Goal: Task Accomplishment & Management: Use online tool/utility

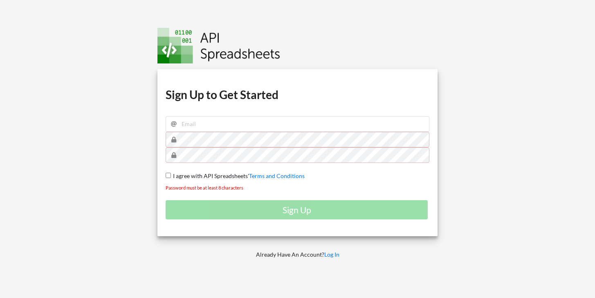
click at [167, 174] on input "I agree with API Spreadsheets' Terms and Conditions" at bounding box center [168, 174] width 5 height 5
checkbox input "true"
click at [210, 121] on input "email" at bounding box center [298, 124] width 264 height 16
type input "[EMAIL_ADDRESS][DOMAIN_NAME]"
click at [298, 212] on div "Sign Up" at bounding box center [298, 209] width 264 height 19
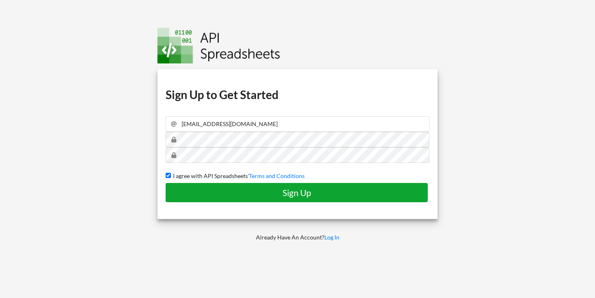
click at [309, 197] on button "Sign Up" at bounding box center [297, 192] width 262 height 19
checkbox input "false"
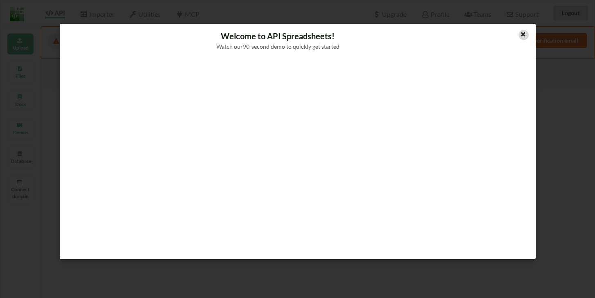
click at [523, 35] on icon at bounding box center [522, 33] width 7 height 6
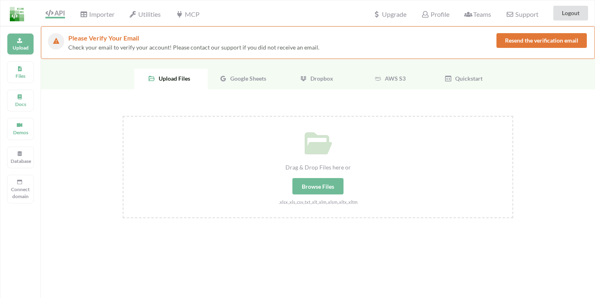
click at [228, 82] on div "Google Sheets" at bounding box center [245, 79] width 74 height 20
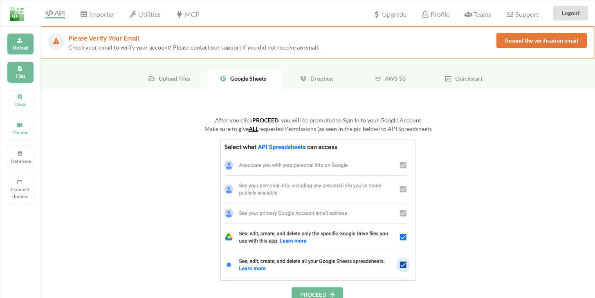
click at [31, 74] on div "Files" at bounding box center [20, 72] width 27 height 22
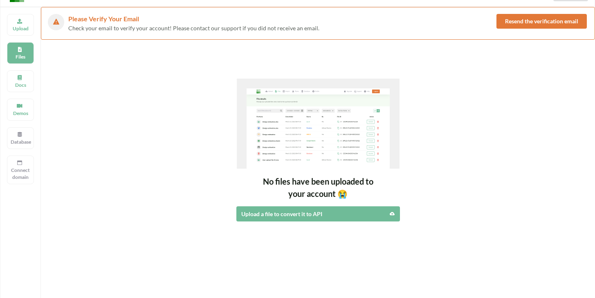
scroll to position [118, 0]
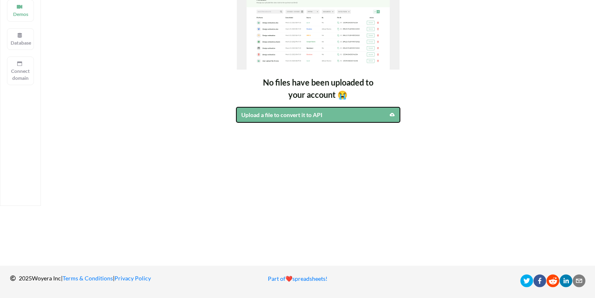
click at [271, 118] on div "Upload a file to convert it to API" at bounding box center [298, 114] width 114 height 9
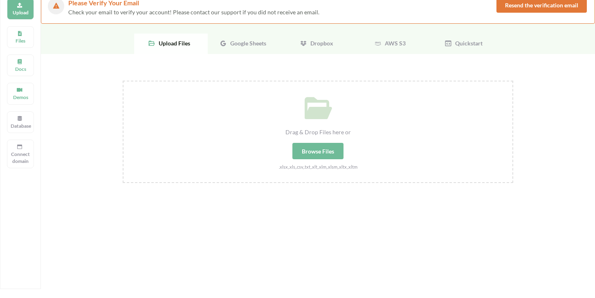
scroll to position [0, 0]
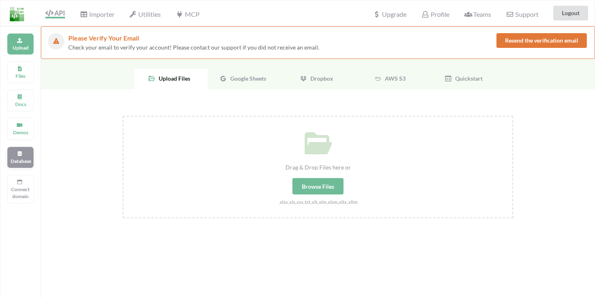
click at [20, 151] on icon at bounding box center [20, 152] width 6 height 5
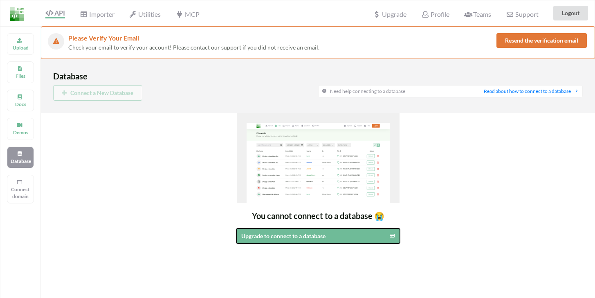
click at [289, 237] on div "Upgrade to connect to a database" at bounding box center [299, 235] width 116 height 9
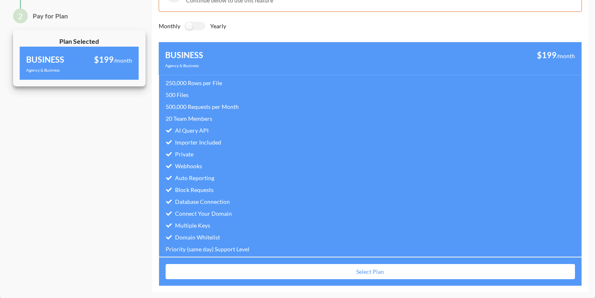
scroll to position [70, 0]
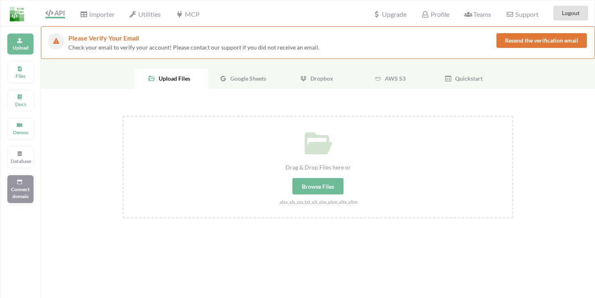
click at [21, 197] on p "Connect domain" at bounding box center [21, 193] width 20 height 14
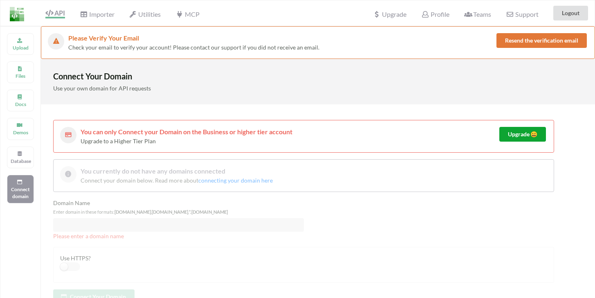
click at [513, 138] on button "Upgrade 😀" at bounding box center [522, 134] width 47 height 15
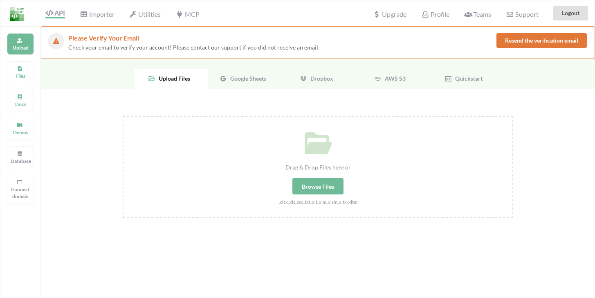
scroll to position [26, 0]
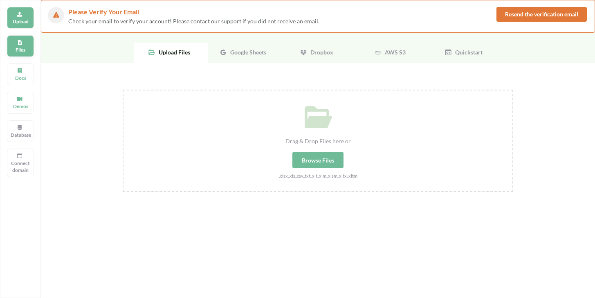
click at [23, 45] on div "Files" at bounding box center [20, 46] width 27 height 22
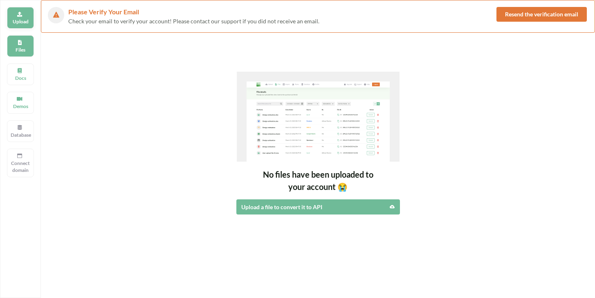
click at [20, 16] on icon at bounding box center [20, 13] width 6 height 5
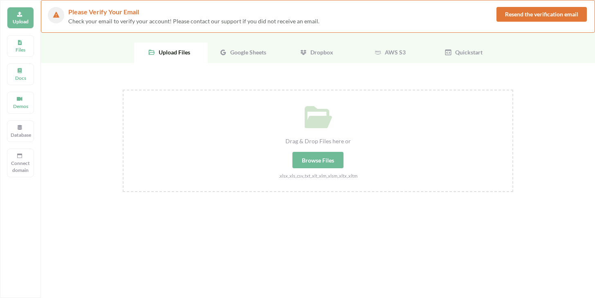
click at [242, 52] on span "Google Sheets" at bounding box center [246, 52] width 39 height 7
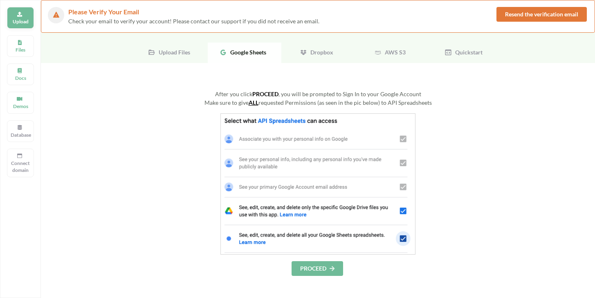
click at [19, 13] on icon at bounding box center [20, 13] width 6 height 5
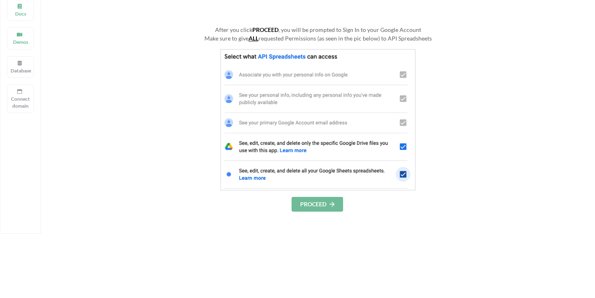
scroll to position [158, 0]
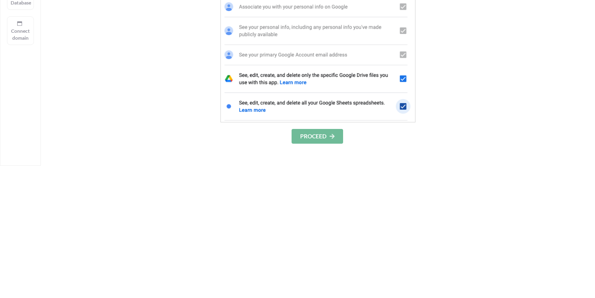
click at [317, 138] on button "PROCEED" at bounding box center [316, 136] width 51 height 15
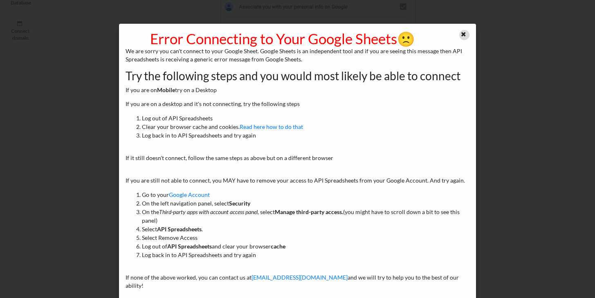
click at [460, 32] on icon at bounding box center [463, 33] width 7 height 6
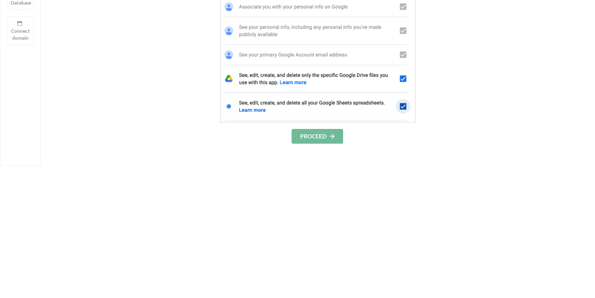
click at [310, 137] on button "PROCEED" at bounding box center [316, 136] width 51 height 15
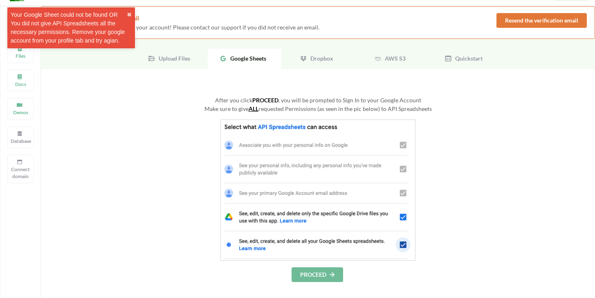
scroll to position [0, 0]
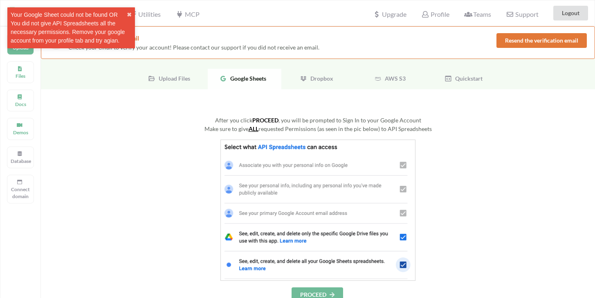
click at [501, 125] on div "Make sure to give ALL requested Permissions (as seen in the pic below) to API S…" at bounding box center [318, 128] width 390 height 9
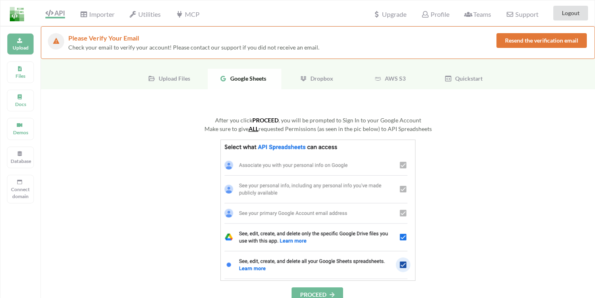
click at [556, 38] on button "Resend the verification email" at bounding box center [541, 40] width 90 height 15
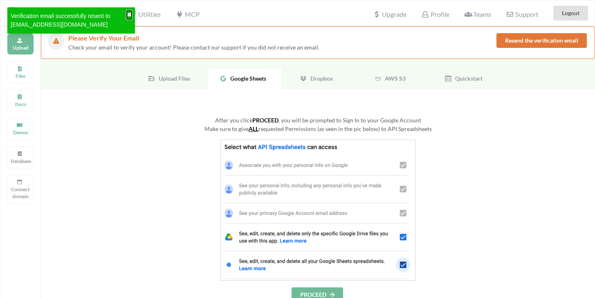
click at [131, 13] on button "✖" at bounding box center [129, 15] width 5 height 9
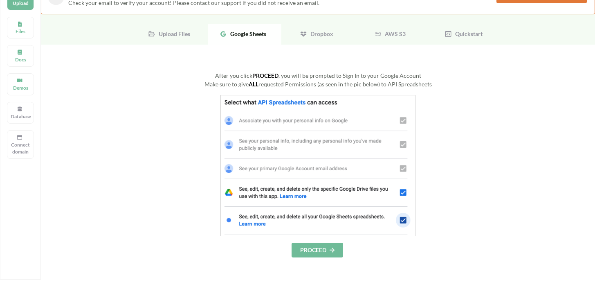
scroll to position [164, 0]
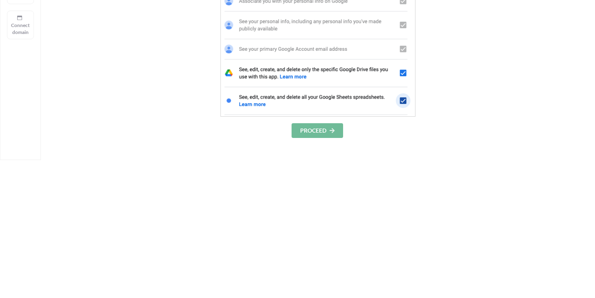
click at [313, 130] on button "PROCEED" at bounding box center [316, 130] width 51 height 15
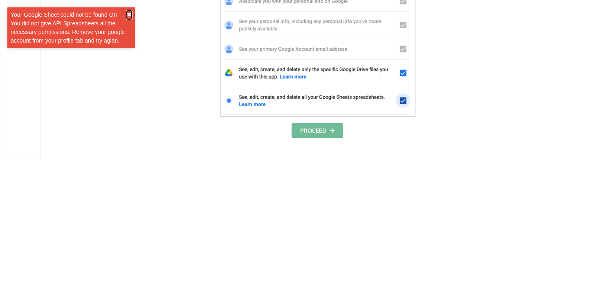
click at [131, 15] on button "✖" at bounding box center [129, 15] width 5 height 9
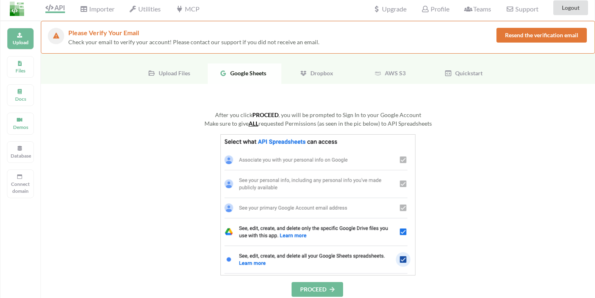
scroll to position [0, 0]
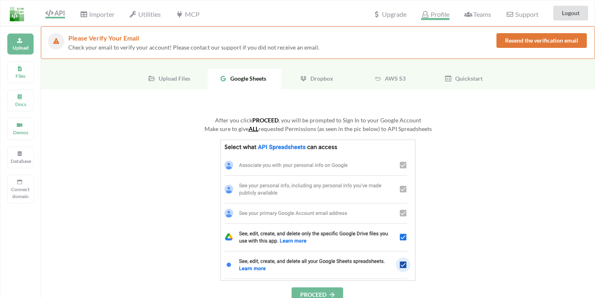
click at [434, 15] on span "Profile" at bounding box center [435, 15] width 28 height 10
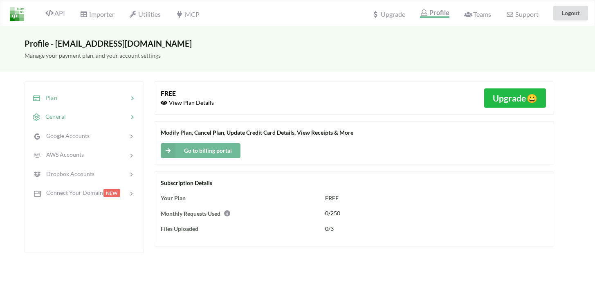
click at [62, 115] on span "General" at bounding box center [52, 116] width 25 height 7
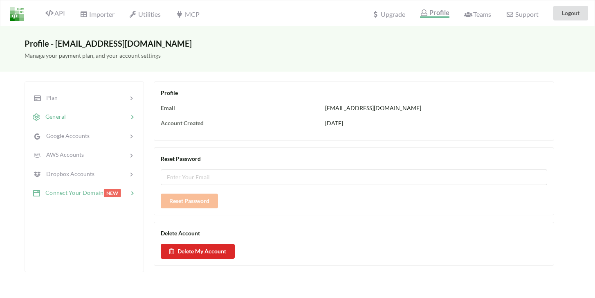
click at [76, 194] on span "Connect Your Domain" at bounding box center [71, 192] width 63 height 7
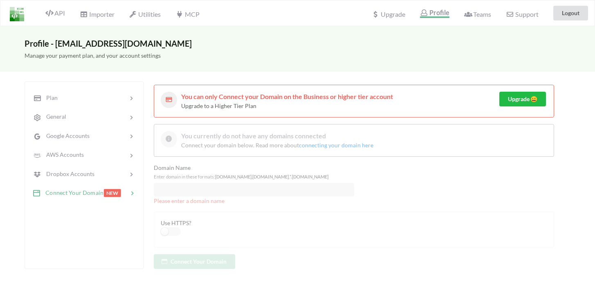
click at [177, 230] on div "You currently do not have any domains connected Connect your domain below. Read…" at bounding box center [354, 196] width 400 height 145
click at [66, 95] on div at bounding box center [92, 97] width 71 height 9
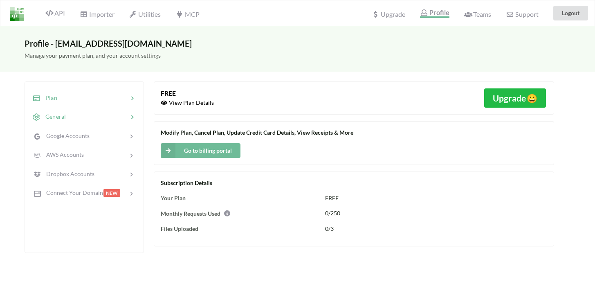
click at [67, 111] on div "General" at bounding box center [83, 116] width 107 height 19
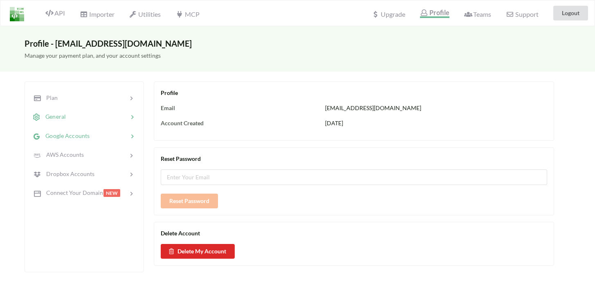
click at [66, 132] on span "Google Accounts" at bounding box center [64, 135] width 49 height 7
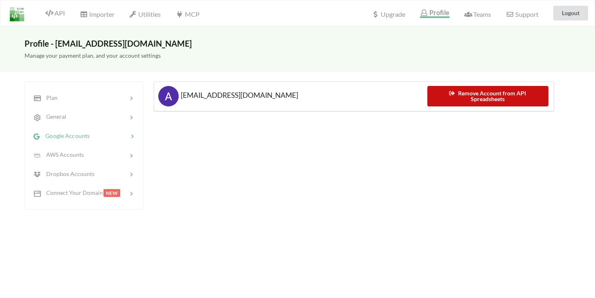
click at [515, 97] on button "Remove Account from API Spreadsheets" at bounding box center [487, 96] width 121 height 20
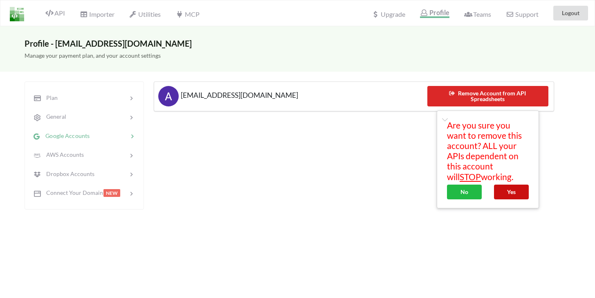
click at [515, 193] on button "Yes" at bounding box center [511, 191] width 35 height 15
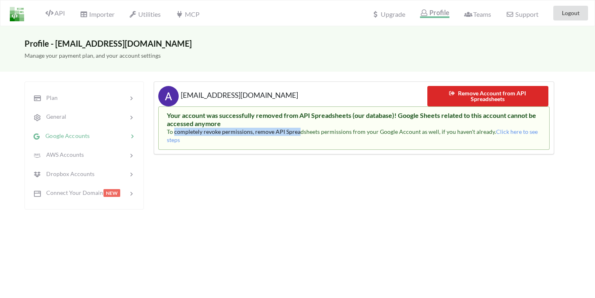
drag, startPoint x: 174, startPoint y: 132, endPoint x: 287, endPoint y: 132, distance: 112.8
click at [299, 135] on div "Your account was successfully removed from API Spreadsheets (our database)! Goo…" at bounding box center [354, 127] width 374 height 33
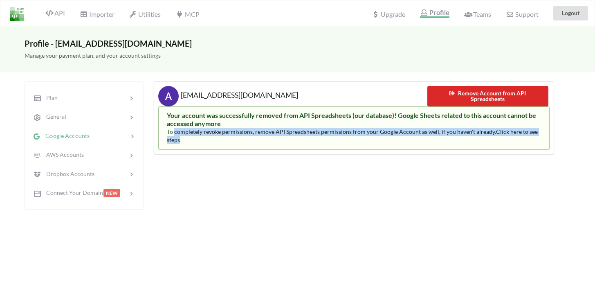
click at [295, 134] on div "Your account was successfully removed from API Spreadsheets (our database)! Goo…" at bounding box center [354, 127] width 374 height 33
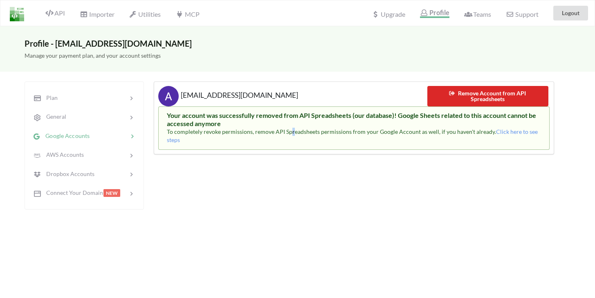
click at [289, 131] on span "To completely revoke permissions, remove API Spreadsheets permissions from your…" at bounding box center [352, 135] width 371 height 15
click at [298, 131] on span "To completely revoke permissions, remove API Spreadsheets permissions from your…" at bounding box center [352, 135] width 371 height 15
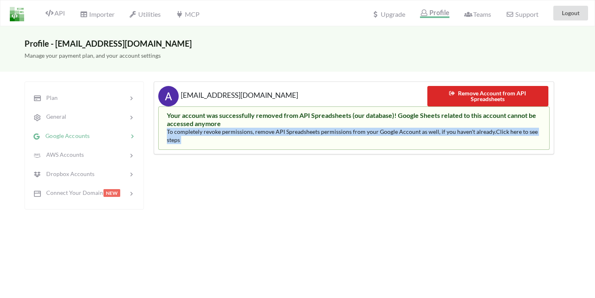
click at [298, 131] on span "To completely revoke permissions, remove API Spreadsheets permissions from your…" at bounding box center [352, 135] width 371 height 15
click at [367, 134] on span "To completely revoke permissions, remove API Spreadsheets permissions from your…" at bounding box center [352, 135] width 371 height 15
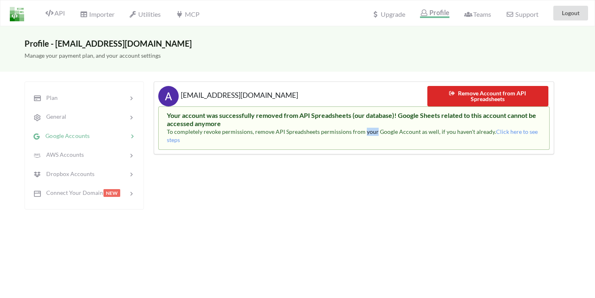
click at [367, 134] on span "To completely revoke permissions, remove API Spreadsheets permissions from your…" at bounding box center [352, 135] width 371 height 15
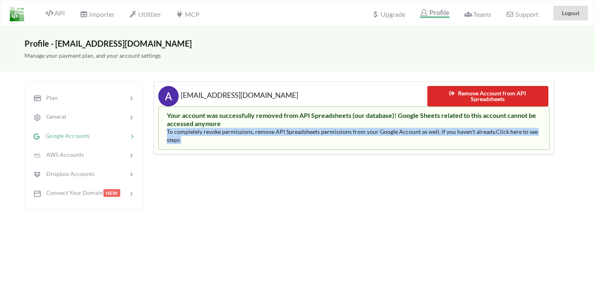
click at [367, 134] on span "To completely revoke permissions, remove API Spreadsheets permissions from your…" at bounding box center [352, 135] width 371 height 15
click at [400, 135] on div "Your account was successfully removed from API Spreadsheets (our database)! Goo…" at bounding box center [354, 127] width 374 height 33
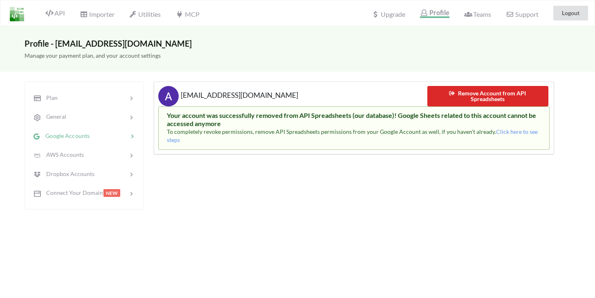
click at [400, 135] on div "Your account was successfully removed from API Spreadsheets (our database)! Goo…" at bounding box center [354, 127] width 374 height 33
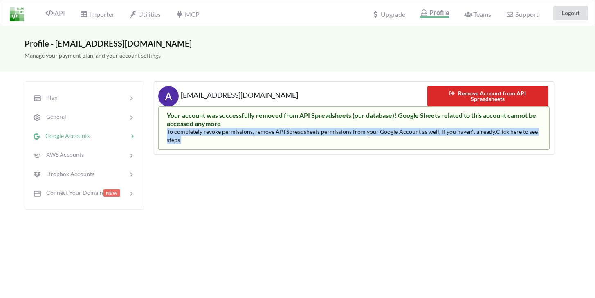
click at [400, 135] on div "Your account was successfully removed from API Spreadsheets (our database)! Goo…" at bounding box center [354, 127] width 374 height 33
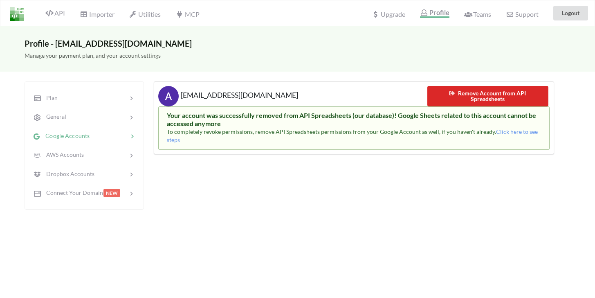
click at [400, 135] on div "Your account was successfully removed from API Spreadsheets (our database)! Goo…" at bounding box center [354, 127] width 374 height 33
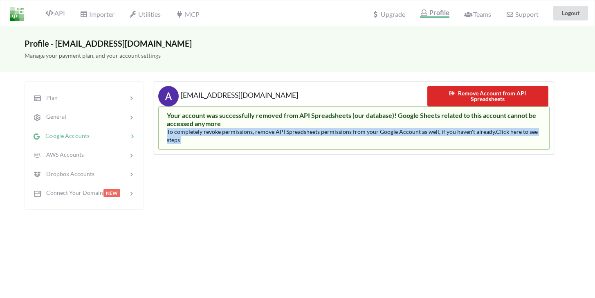
click at [400, 135] on div "Your account was successfully removed from API Spreadsheets (our database)! Goo…" at bounding box center [354, 127] width 374 height 33
click at [387, 131] on span "To completely revoke permissions, remove API Spreadsheets permissions from your…" at bounding box center [352, 135] width 371 height 15
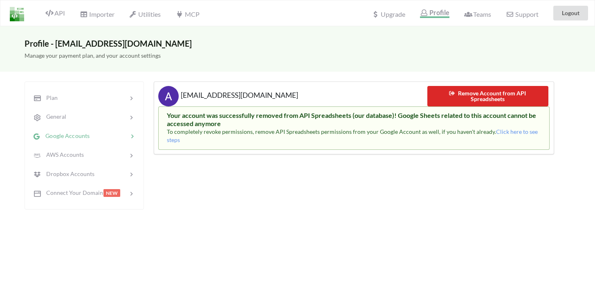
click at [399, 132] on span "To completely revoke permissions, remove API Spreadsheets permissions from your…" at bounding box center [352, 135] width 371 height 15
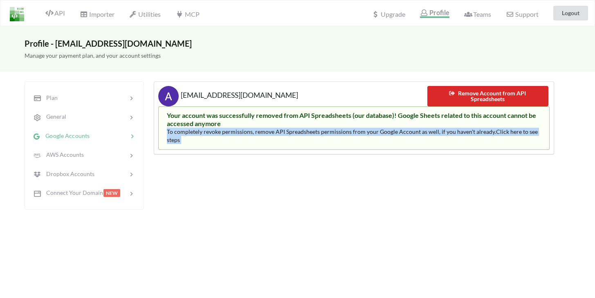
click at [399, 132] on span "To completely revoke permissions, remove API Spreadsheets permissions from your…" at bounding box center [352, 135] width 371 height 15
click at [505, 134] on span "Click here to see steps" at bounding box center [352, 135] width 371 height 15
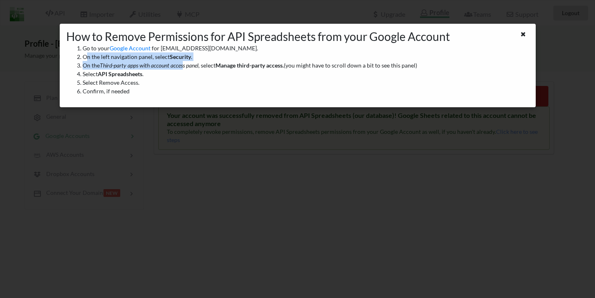
drag, startPoint x: 87, startPoint y: 58, endPoint x: 184, endPoint y: 61, distance: 96.1
click at [184, 61] on ol "Go to your Google Account for [EMAIL_ADDRESS][DOMAIN_NAME] . On the left naviga…" at bounding box center [297, 69] width 463 height 51
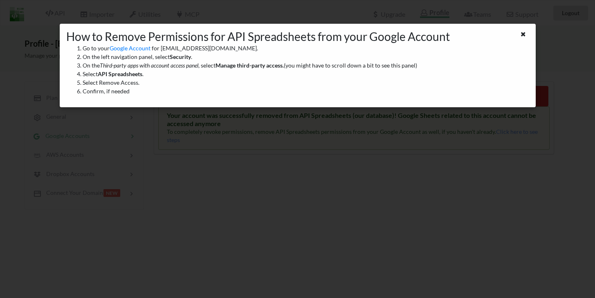
click at [236, 66] on b "Manage third-party access." at bounding box center [249, 65] width 68 height 7
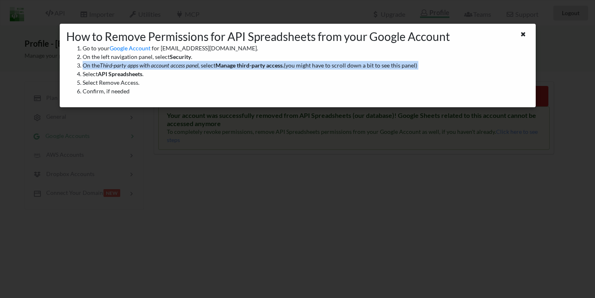
click at [236, 66] on b "Manage third-party access." at bounding box center [249, 65] width 68 height 7
click at [124, 76] on b "API Spreadsheets" at bounding box center [120, 73] width 45 height 7
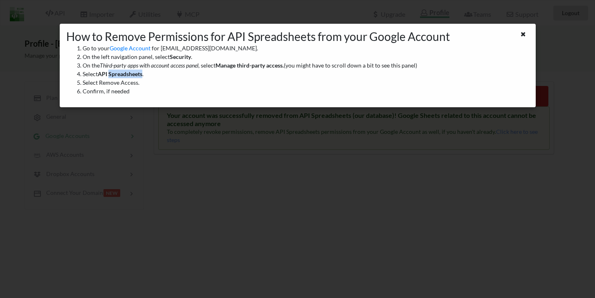
click at [124, 76] on b "API Spreadsheets" at bounding box center [120, 73] width 45 height 7
click at [522, 35] on icon at bounding box center [522, 33] width 7 height 6
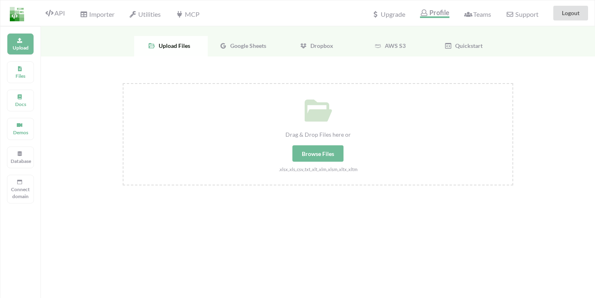
click at [252, 51] on div "Google Sheets" at bounding box center [245, 46] width 74 height 20
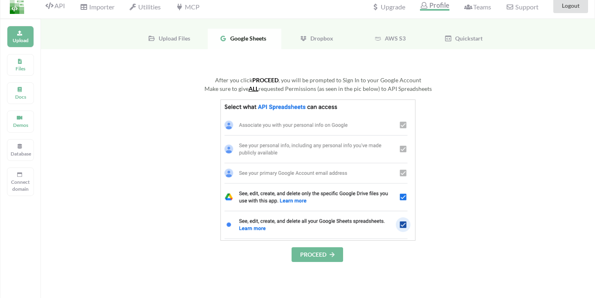
scroll to position [18, 0]
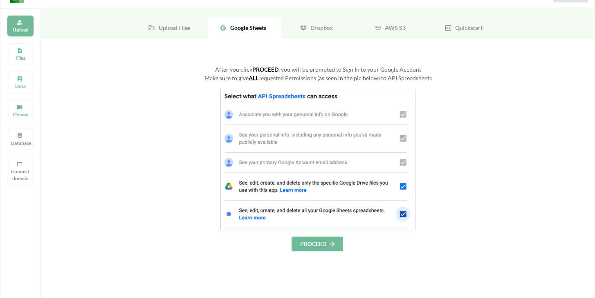
click at [253, 212] on img at bounding box center [317, 159] width 195 height 141
click at [250, 225] on img at bounding box center [317, 159] width 195 height 141
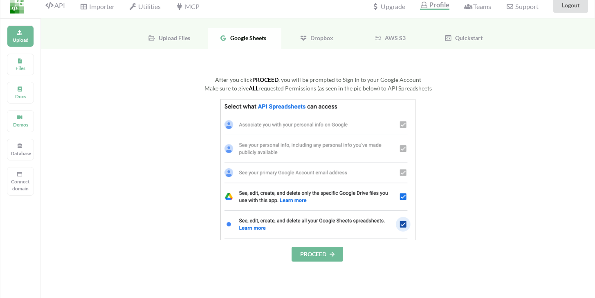
scroll to position [0, 0]
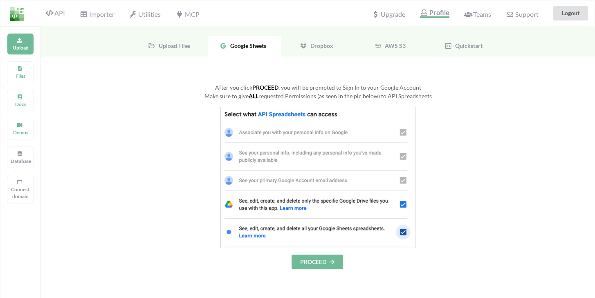
click at [302, 48] on icon at bounding box center [303, 45] width 7 height 7
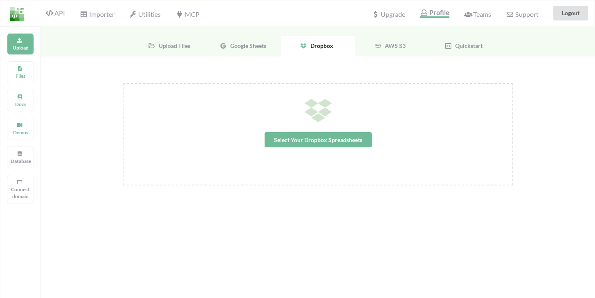
click at [251, 44] on span "Google Sheets" at bounding box center [246, 45] width 39 height 7
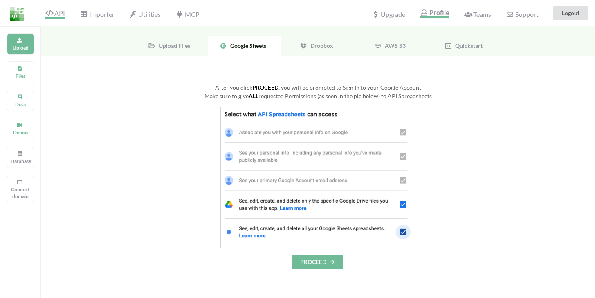
click at [64, 14] on span "API" at bounding box center [55, 14] width 20 height 10
click at [59, 15] on span "API" at bounding box center [55, 14] width 20 height 10
click at [24, 45] on p "Upload" at bounding box center [21, 47] width 20 height 7
click at [144, 15] on span "Utilities" at bounding box center [144, 15] width 31 height 10
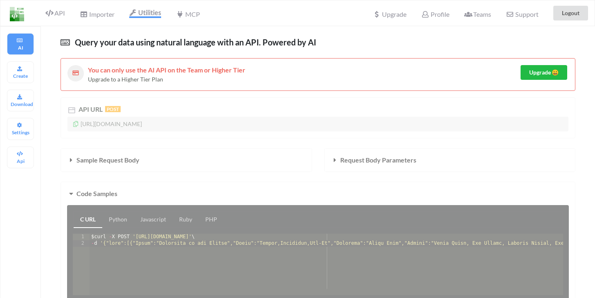
click at [105, 69] on span "You can only use the AI API on the Team or Higher Tier" at bounding box center [166, 70] width 157 height 8
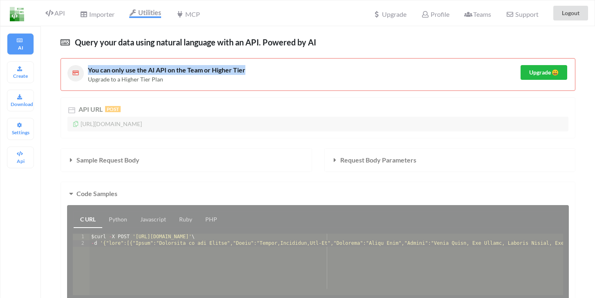
click at [105, 69] on span "You can only use the AI API on the Team or Higher Tier" at bounding box center [166, 70] width 157 height 8
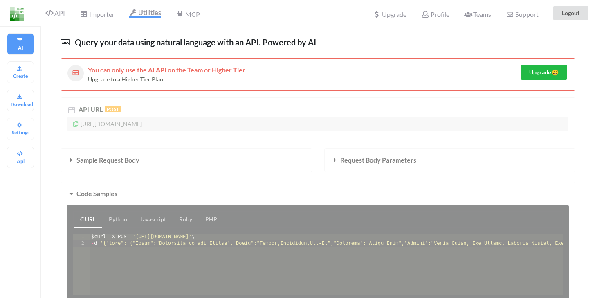
click at [160, 76] on span "Upgrade to a Higher Tier Plan" at bounding box center [125, 79] width 75 height 7
click at [161, 72] on span "You can only use the AI API on the Team or Higher Tier" at bounding box center [166, 70] width 157 height 8
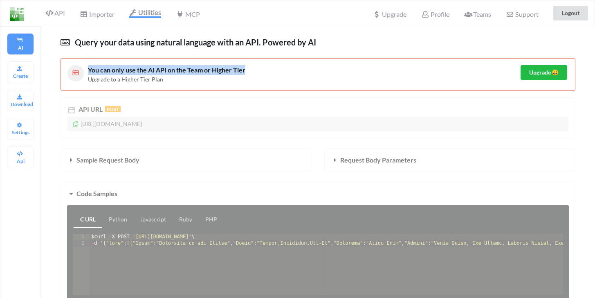
click at [161, 72] on span "You can only use the AI API on the Team or Higher Tier" at bounding box center [166, 70] width 157 height 8
click at [198, 72] on span "You can only use the AI API on the Team or Higher Tier" at bounding box center [166, 70] width 157 height 8
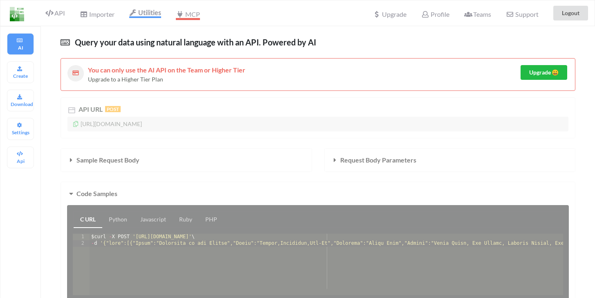
click at [196, 17] on span "MCP" at bounding box center [188, 15] width 24 height 10
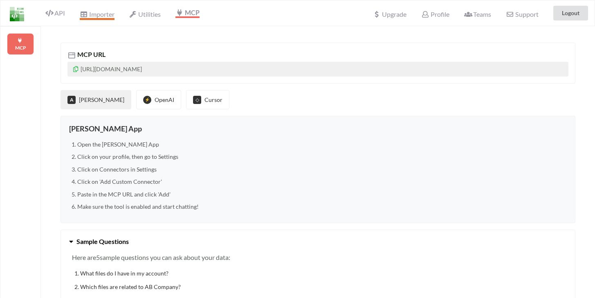
click at [101, 13] on span "Importer" at bounding box center [97, 15] width 34 height 10
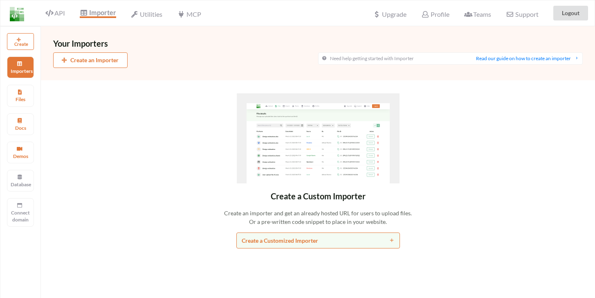
click at [63, 18] on div "API" at bounding box center [52, 13] width 37 height 16
click at [60, 14] on span "API" at bounding box center [55, 14] width 20 height 10
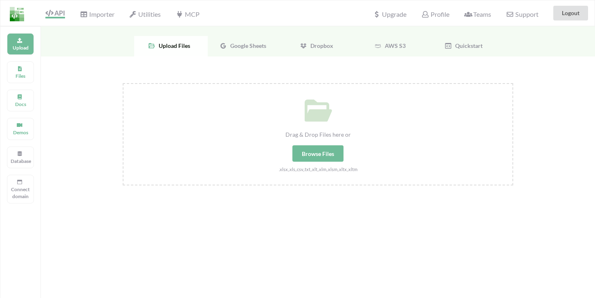
click at [157, 42] on div "Upload Files" at bounding box center [171, 46] width 74 height 20
click at [313, 154] on div "Browse Files" at bounding box center [317, 153] width 51 height 16
click at [123, 83] on input "Drag & Drop Files here or Browse Files .xlsx,.xls,.csv,.txt,.xlt,.xlm,.xlsm,.xl…" at bounding box center [123, 83] width 0 height 0
click at [459, 46] on span "Quickstart" at bounding box center [467, 45] width 31 height 7
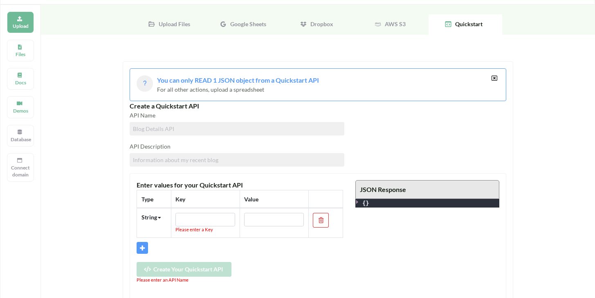
scroll to position [22, 0]
click at [144, 130] on input at bounding box center [237, 127] width 215 height 13
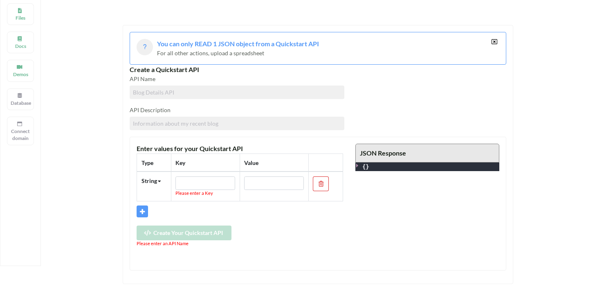
scroll to position [44, 0]
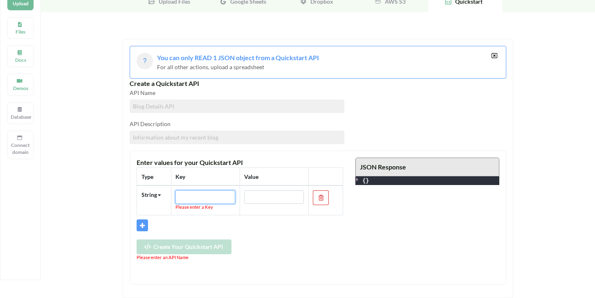
click at [189, 195] on input "text" at bounding box center [205, 197] width 60 height 14
click at [152, 103] on input at bounding box center [237, 105] width 215 height 13
click at [151, 105] on input "dfasf" at bounding box center [237, 105] width 215 height 13
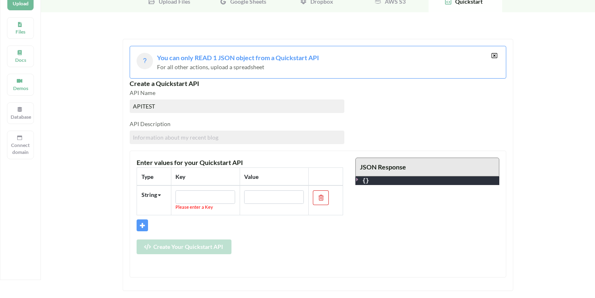
click at [138, 104] on input "APITEST" at bounding box center [237, 105] width 215 height 13
type input "APITEST"
click at [157, 132] on input at bounding box center [237, 136] width 215 height 13
type input "TestingApp"
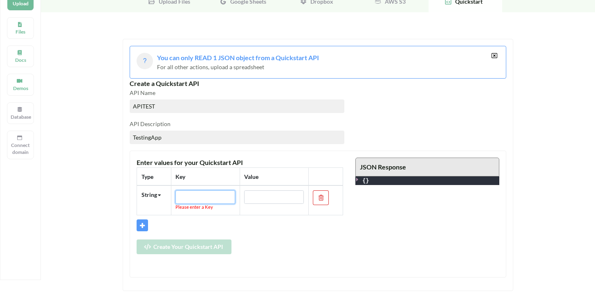
click at [210, 200] on input "text" at bounding box center [205, 197] width 60 height 14
click at [204, 196] on input "text" at bounding box center [205, 197] width 60 height 14
click at [151, 193] on div "String" at bounding box center [149, 194] width 16 height 9
click at [181, 193] on input "text" at bounding box center [205, 197] width 60 height 14
type input "W"
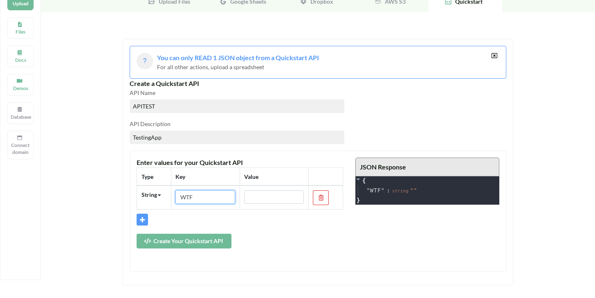
type input "WTF"
click at [251, 195] on input "text" at bounding box center [274, 197] width 60 height 14
type input "1001"
click at [199, 239] on button "Create Your Quickstart API" at bounding box center [184, 240] width 95 height 15
click at [495, 54] on icon at bounding box center [494, 56] width 7 height 6
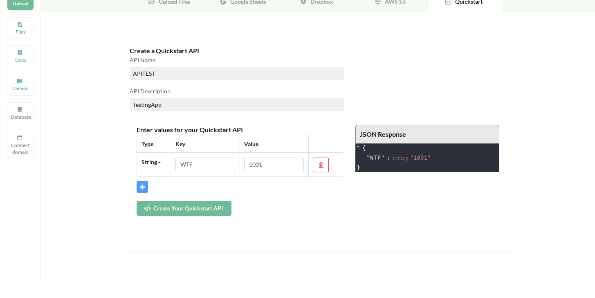
click at [157, 105] on input "TestingApp" at bounding box center [237, 104] width 215 height 13
click at [146, 74] on input "APITEST" at bounding box center [237, 73] width 215 height 13
type input "myapi"
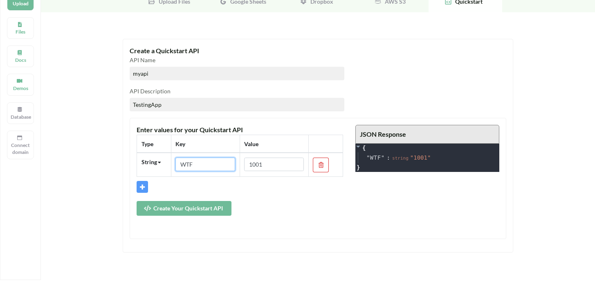
click at [190, 166] on input "WTF" at bounding box center [205, 164] width 60 height 14
type input "myapikey"
click at [263, 165] on input "1001" at bounding box center [274, 164] width 60 height 14
click at [289, 166] on input "1001" at bounding box center [274, 164] width 60 height 14
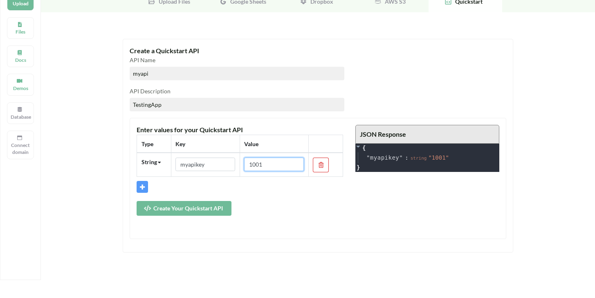
click at [289, 166] on input "1001" at bounding box center [274, 164] width 60 height 14
type input "0"
type input "1234567890"
click at [180, 209] on button "Create Your Quickstart API" at bounding box center [184, 208] width 95 height 15
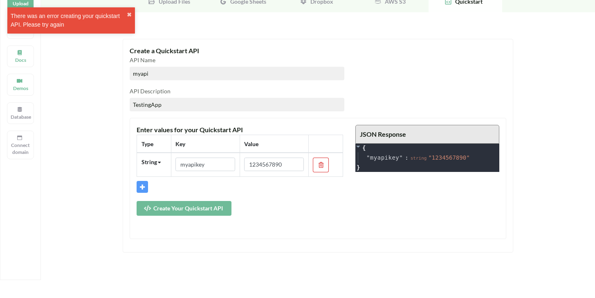
click at [56, 23] on div "There was an error creating your quickstart API. Please try again" at bounding box center [69, 20] width 116 height 17
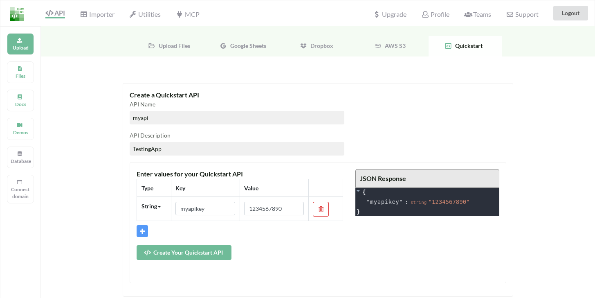
scroll to position [0, 0]
click at [24, 41] on div "Upload" at bounding box center [20, 44] width 27 height 22
click at [238, 43] on span "Google Sheets" at bounding box center [246, 45] width 39 height 7
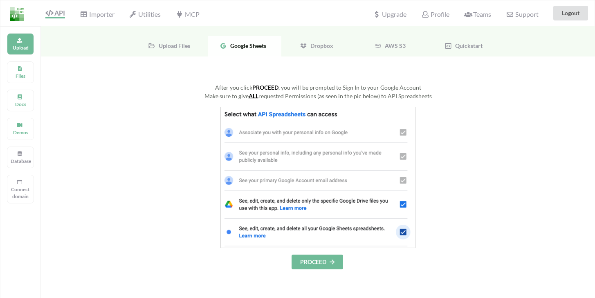
click at [326, 267] on button "PROCEED" at bounding box center [316, 261] width 51 height 15
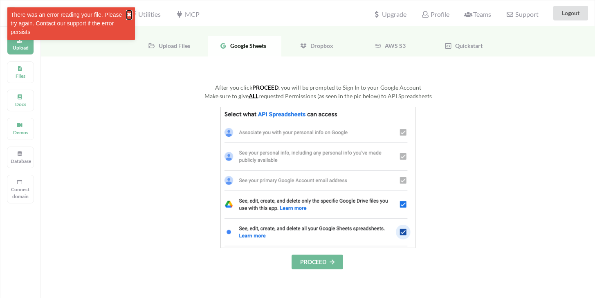
click at [129, 14] on button "✖" at bounding box center [129, 15] width 5 height 9
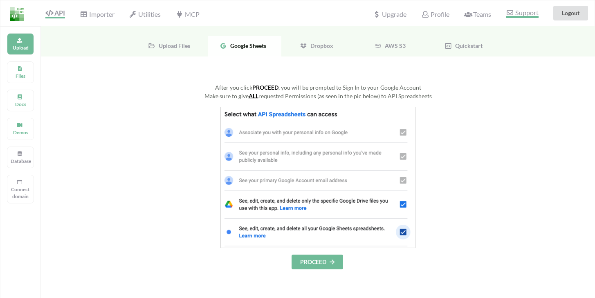
click at [524, 16] on span "Support" at bounding box center [522, 13] width 32 height 9
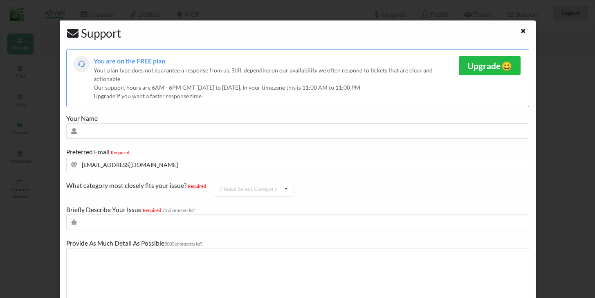
scroll to position [4, 0]
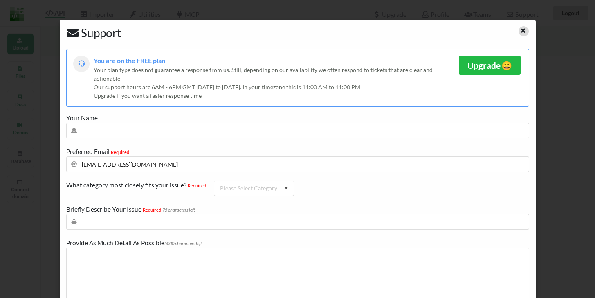
click at [520, 32] on icon at bounding box center [522, 30] width 7 height 6
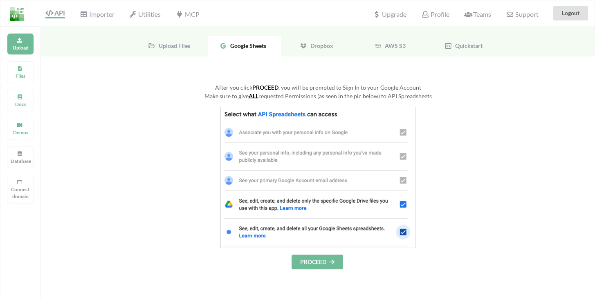
click at [441, 20] on div "Profile" at bounding box center [435, 13] width 38 height 18
click at [440, 16] on span "Profile" at bounding box center [435, 15] width 28 height 10
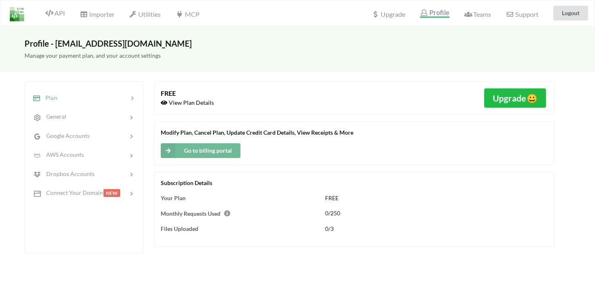
click at [64, 98] on div at bounding box center [92, 97] width 71 height 9
click at [64, 114] on span "General" at bounding box center [52, 116] width 25 height 7
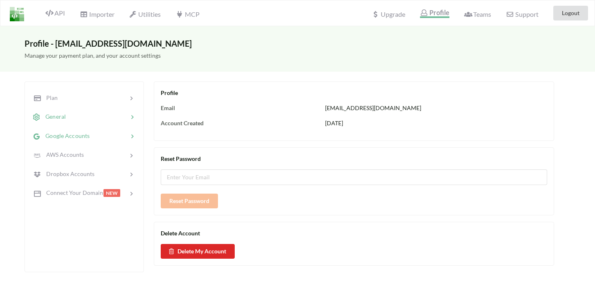
click at [79, 138] on span "Google Accounts" at bounding box center [64, 135] width 49 height 7
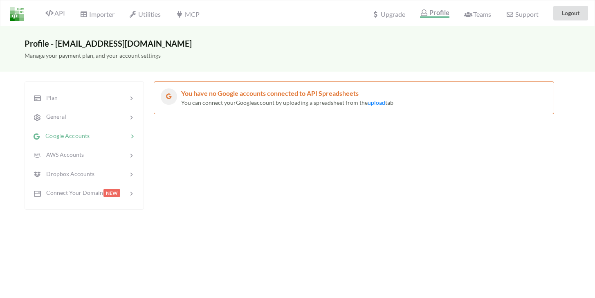
click at [233, 98] on div "You can connect your Google account by uploading a spreadsheet from the upload …" at bounding box center [364, 102] width 366 height 9
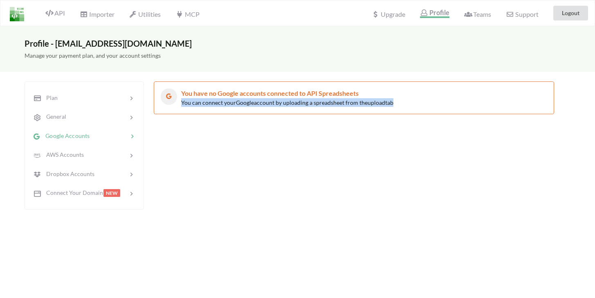
click at [233, 98] on div "You can connect your Google account by uploading a spreadsheet from the upload …" at bounding box center [364, 102] width 366 height 9
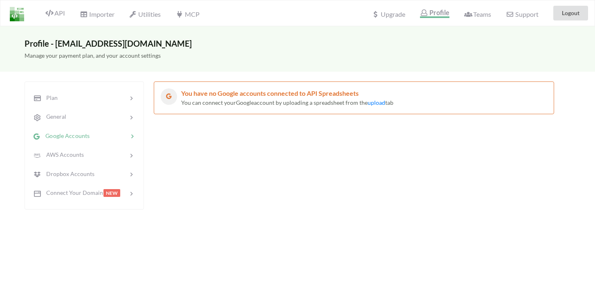
click at [217, 96] on span "You have no Google accounts connected to API Spreadsheets" at bounding box center [269, 93] width 177 height 8
click at [240, 95] on span "You have no Google accounts connected to API Spreadsheets" at bounding box center [269, 93] width 177 height 8
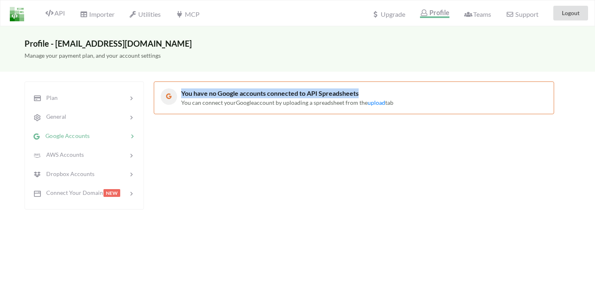
click at [240, 95] on span "You have no Google accounts connected to API Spreadsheets" at bounding box center [269, 93] width 177 height 8
click at [282, 98] on div "You have no Google accounts connected to API Spreadsheets" at bounding box center [364, 93] width 366 height 10
click at [380, 107] on div "You have no Google accounts connected to API Spreadsheets You can connect your …" at bounding box center [354, 97] width 400 height 33
click at [378, 104] on link "upload" at bounding box center [376, 102] width 18 height 7
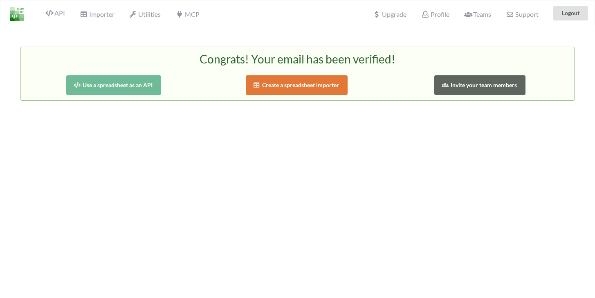
click at [163, 90] on div "Use a spreadsheet as an API" at bounding box center [114, 85] width 183 height 20
click at [292, 81] on button "Create a spreadsheet importer" at bounding box center [297, 85] width 102 height 20
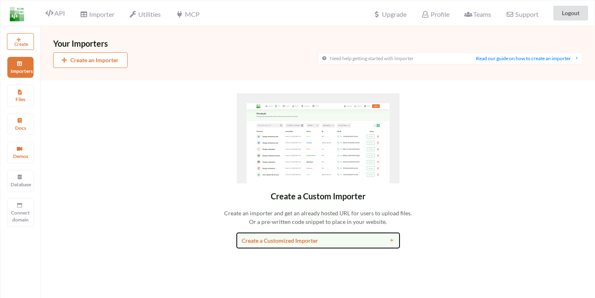
click at [285, 242] on div "Create a Customized Importer" at bounding box center [298, 240] width 112 height 9
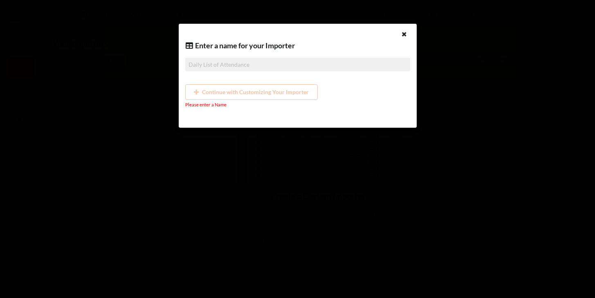
click at [204, 68] on input at bounding box center [297, 64] width 225 height 13
click at [405, 35] on icon at bounding box center [404, 33] width 7 height 6
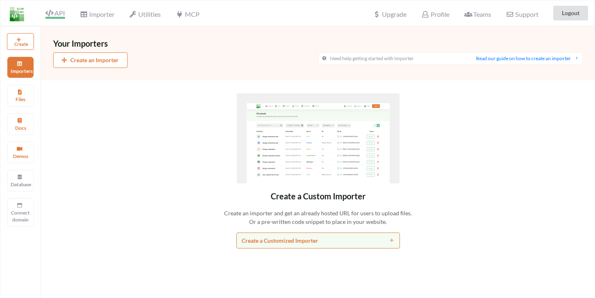
click at [54, 14] on span "API" at bounding box center [55, 14] width 20 height 10
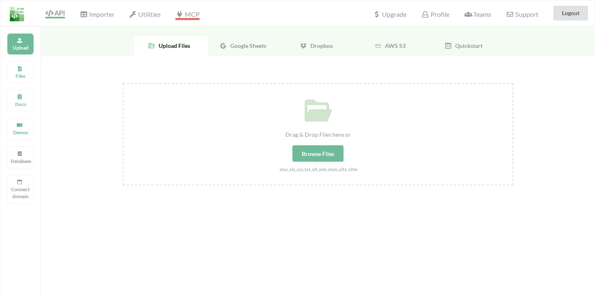
click at [193, 17] on span "MCP" at bounding box center [187, 15] width 24 height 10
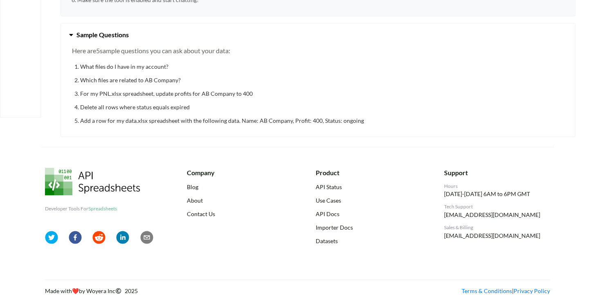
scroll to position [206, 0]
click at [327, 202] on link "Use Cases" at bounding box center [369, 200] width 106 height 9
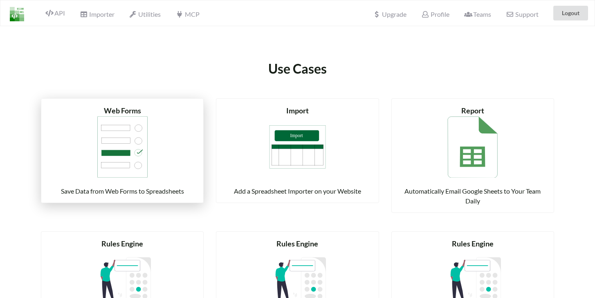
click at [98, 148] on img at bounding box center [122, 146] width 57 height 61
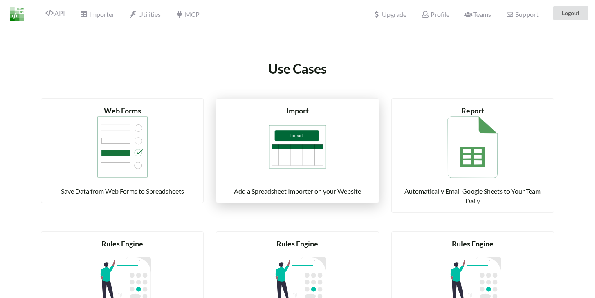
click at [304, 139] on img at bounding box center [297, 146] width 57 height 61
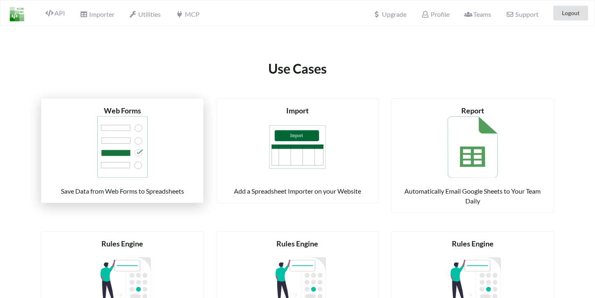
click at [173, 144] on div "Web Forms Save Data from Web Forms to Spreadsheets" at bounding box center [122, 150] width 142 height 91
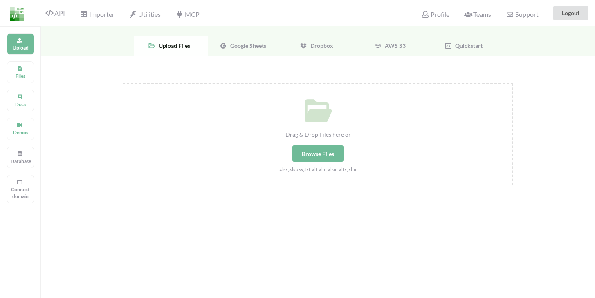
click at [323, 153] on div "Browse Files" at bounding box center [317, 153] width 51 height 16
click at [123, 83] on input "Drag & Drop Files here or Browse Files .xlsx,.xls,.csv,.txt,.xlt,.xlm,.xlsm,.xl…" at bounding box center [123, 83] width 0 height 0
click at [235, 48] on span "Google Sheets" at bounding box center [246, 45] width 39 height 7
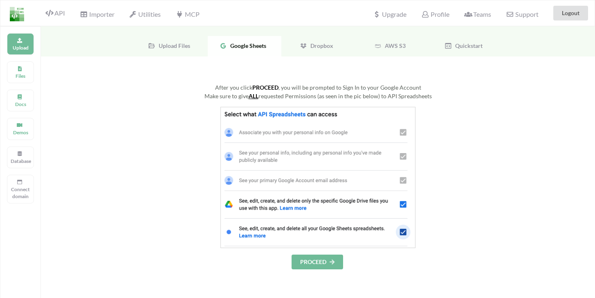
click at [402, 231] on img at bounding box center [317, 177] width 195 height 141
click at [321, 260] on button "PROCEED" at bounding box center [316, 261] width 51 height 15
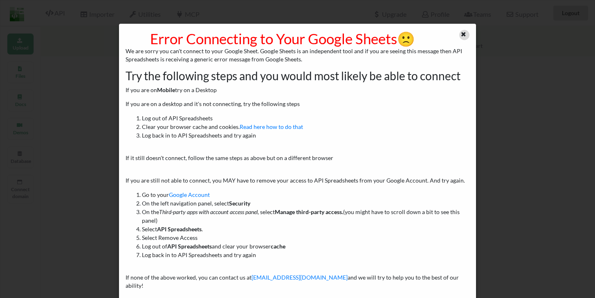
click at [461, 34] on icon at bounding box center [463, 33] width 7 height 6
